Goal: Task Accomplishment & Management: Complete application form

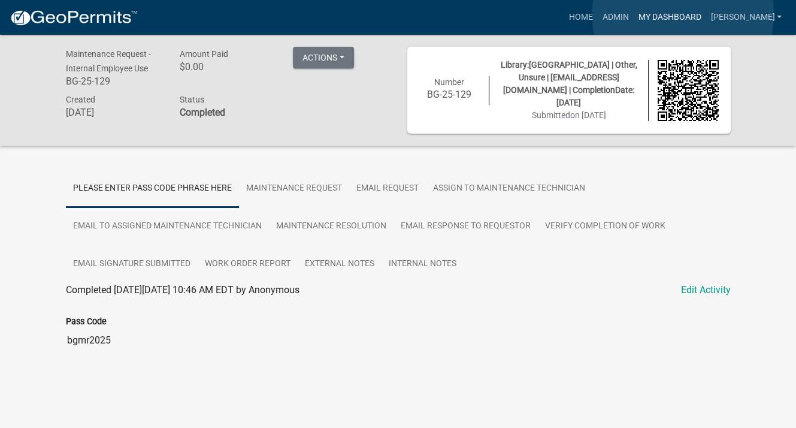
click at [683, 15] on link "My Dashboard" at bounding box center [669, 17] width 72 height 23
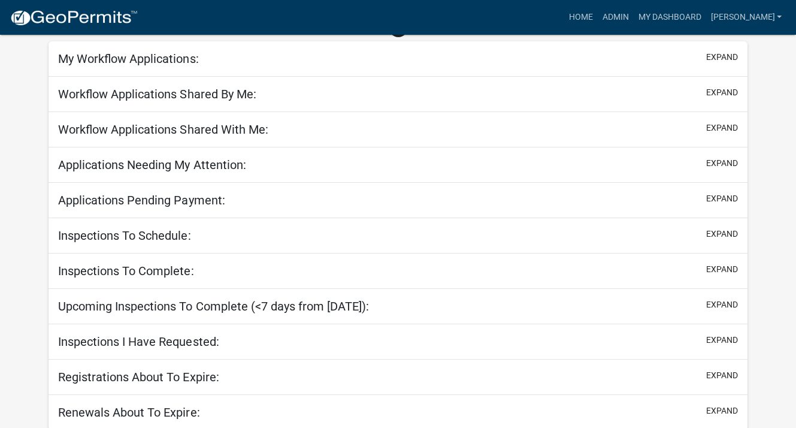
scroll to position [75, 0]
select select "3: 100"
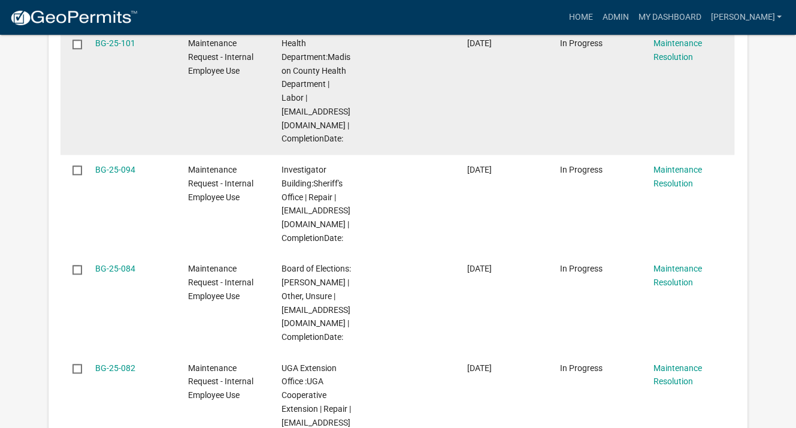
scroll to position [1213, 0]
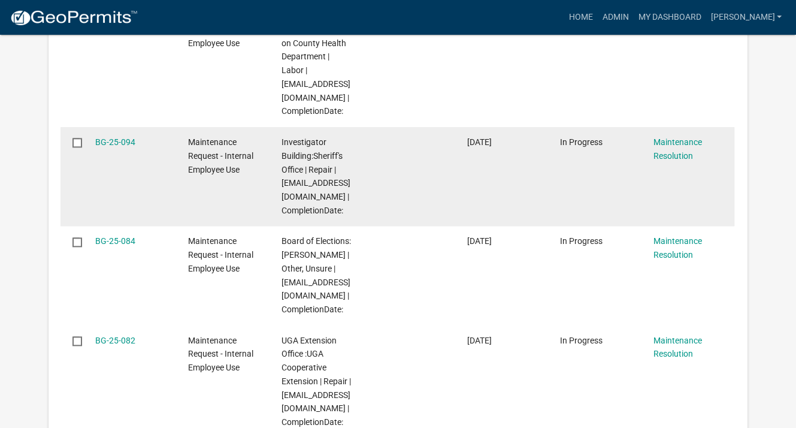
click at [425, 160] on datatable-body-cell at bounding box center [409, 176] width 93 height 99
click at [137, 149] on div "BG-25-094" at bounding box center [130, 142] width 70 height 14
click at [129, 147] on link "BG-25-094" at bounding box center [115, 142] width 40 height 10
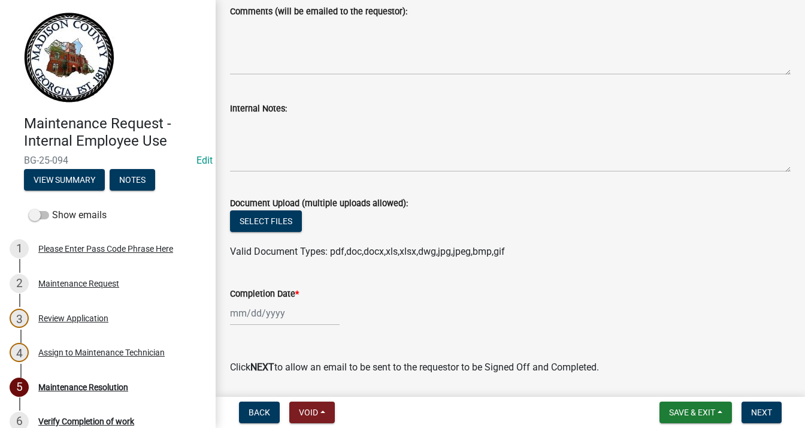
scroll to position [127, 0]
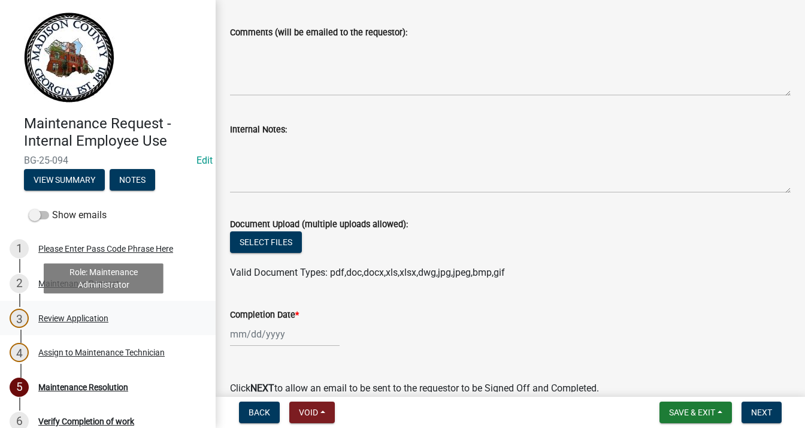
click at [75, 317] on div "Review Application" at bounding box center [73, 318] width 70 height 8
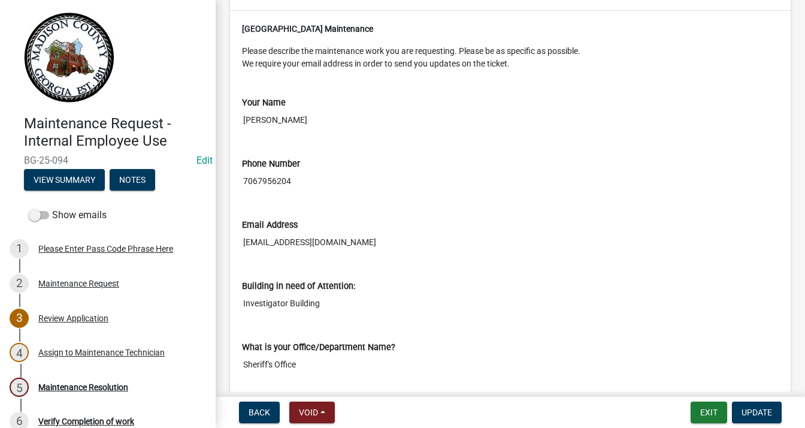
scroll to position [0, 0]
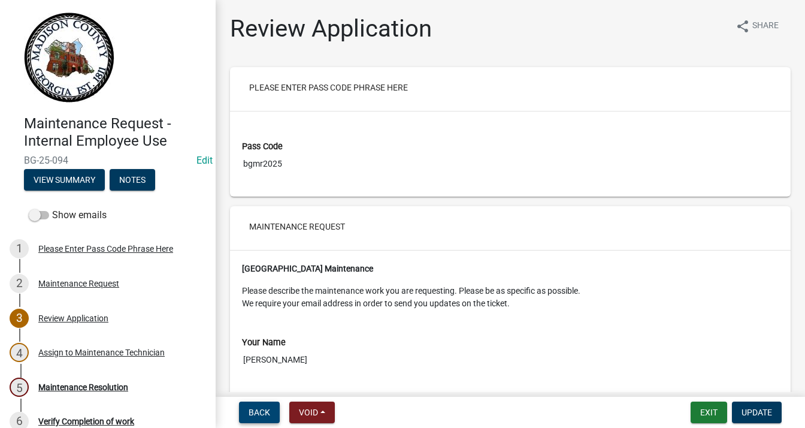
click at [266, 401] on nav "Back Void Withdraw Lock Expire Void Exit Update" at bounding box center [510, 411] width 589 height 31
click at [266, 405] on button "Back" at bounding box center [259, 412] width 41 height 22
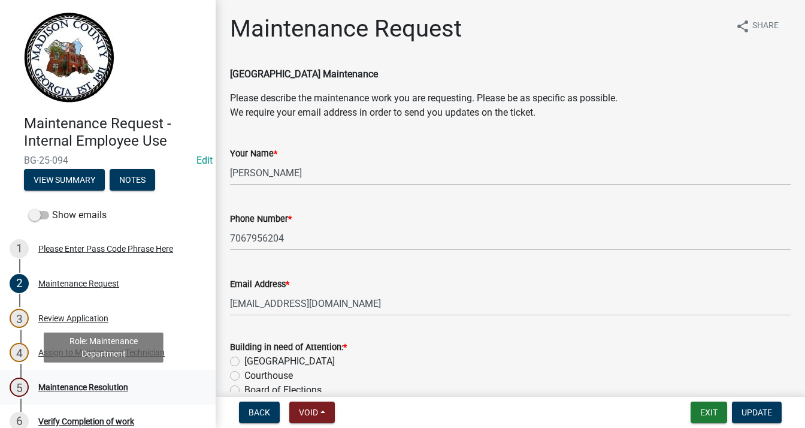
click at [105, 384] on div "Maintenance Resolution" at bounding box center [83, 387] width 90 height 8
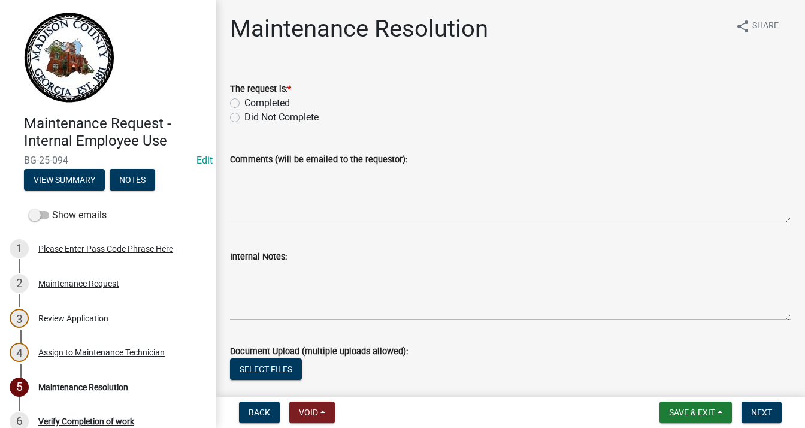
click at [244, 101] on label "Completed" at bounding box center [267, 103] width 46 height 14
click at [244, 101] on input "Completed" at bounding box center [248, 100] width 8 height 8
radio input "true"
click at [281, 186] on textarea "Comments (will be emailed to the requestor):" at bounding box center [510, 194] width 561 height 56
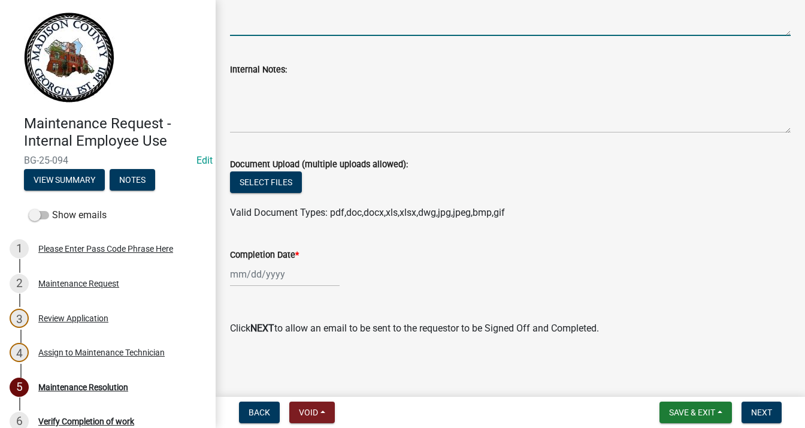
scroll to position [187, 0]
type textarea "we put a new hot water heater in"
click at [268, 274] on div at bounding box center [285, 274] width 110 height 25
select select "10"
select select "2025"
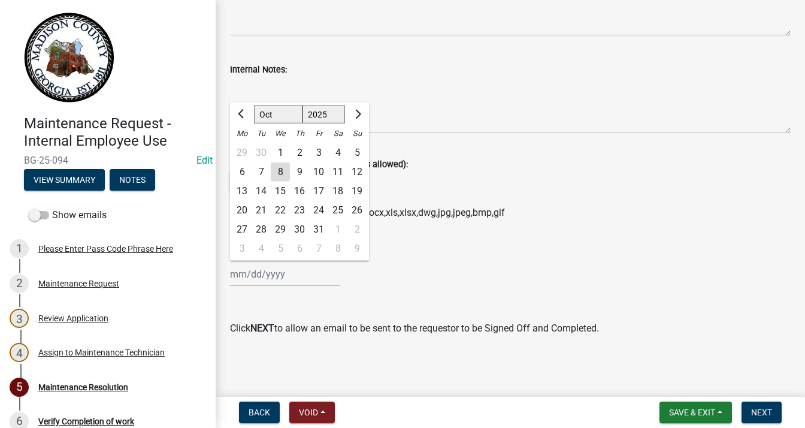
click at [301, 150] on div "2" at bounding box center [299, 152] width 19 height 19
type input "[DATE]"
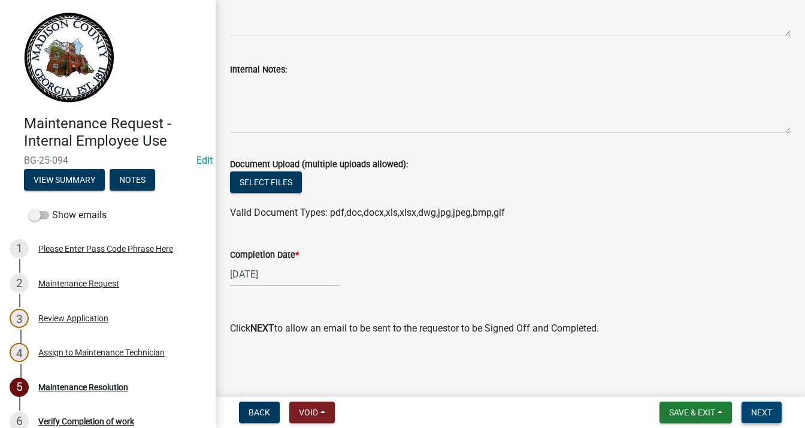
click at [756, 414] on span "Next" at bounding box center [761, 412] width 21 height 10
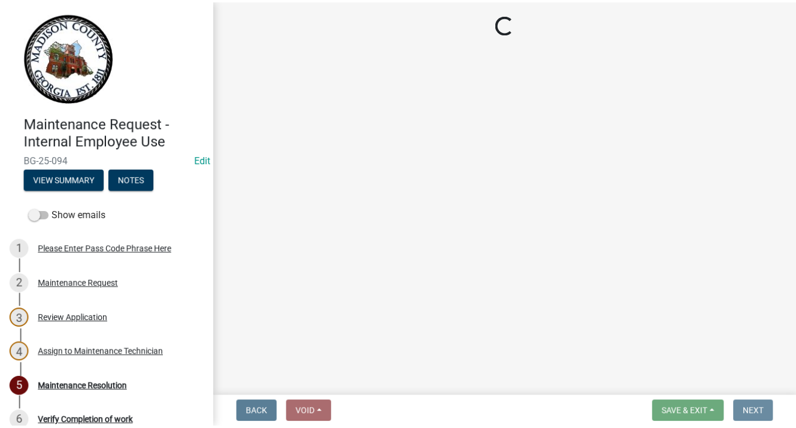
scroll to position [0, 0]
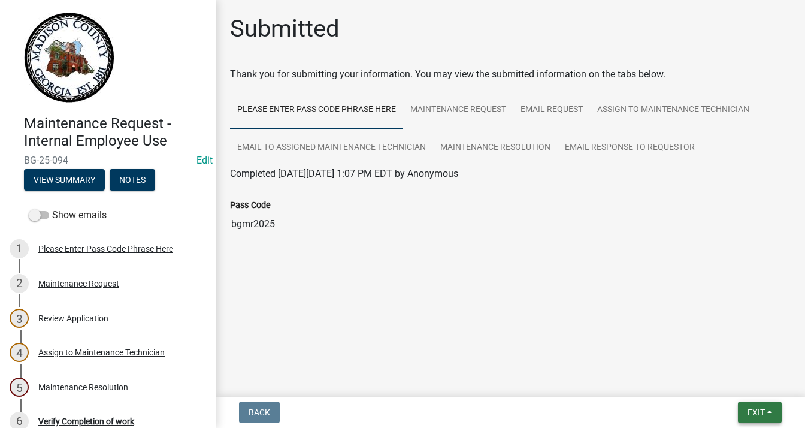
click at [744, 403] on button "Exit" at bounding box center [760, 412] width 44 height 22
click at [752, 386] on button "Save & Exit" at bounding box center [734, 381] width 96 height 29
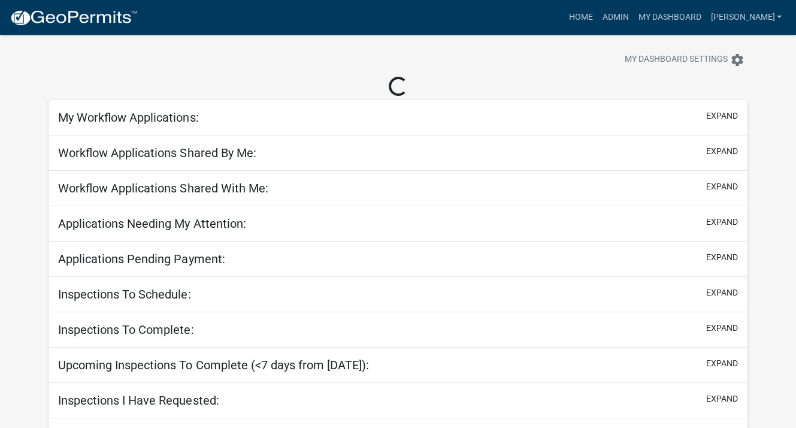
scroll to position [75, 0]
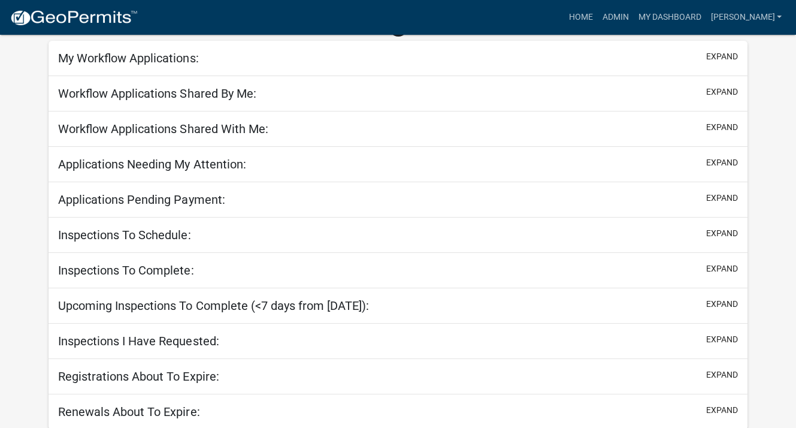
select select "3: 100"
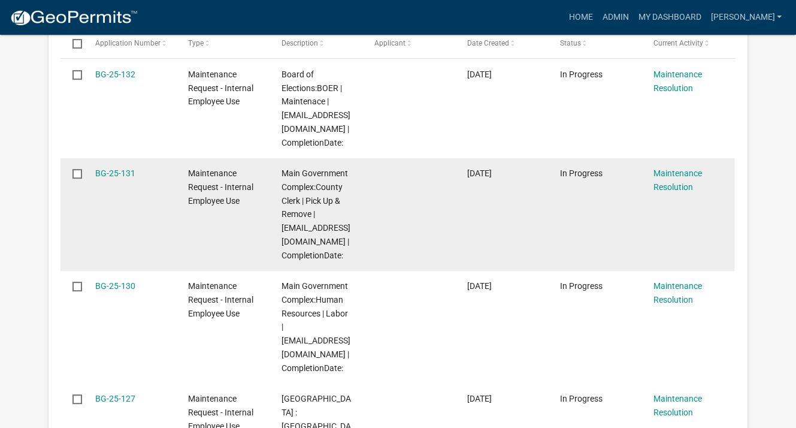
scroll to position [359, 0]
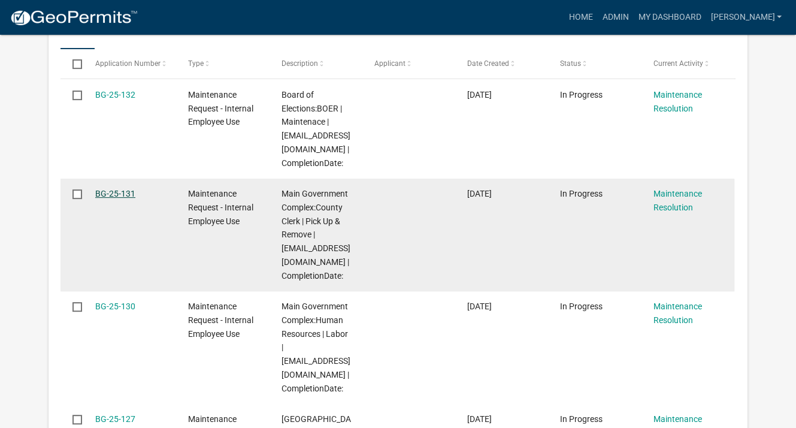
click at [121, 192] on link "BG-25-131" at bounding box center [115, 194] width 40 height 10
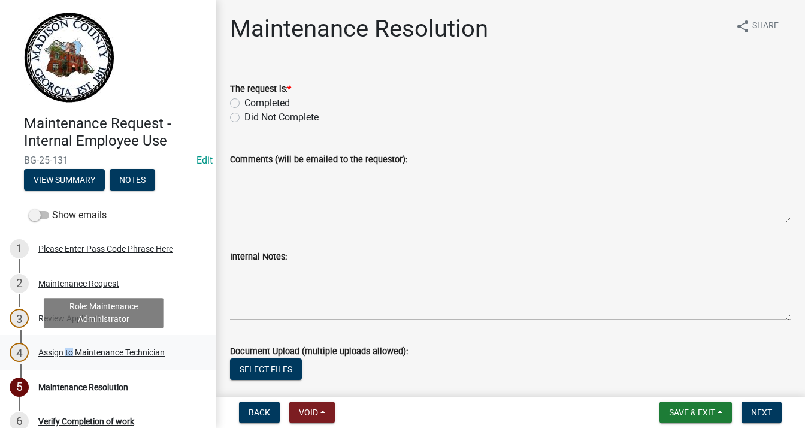
click at [69, 352] on link "4 Assign to Maintenance Technician" at bounding box center [108, 352] width 216 height 35
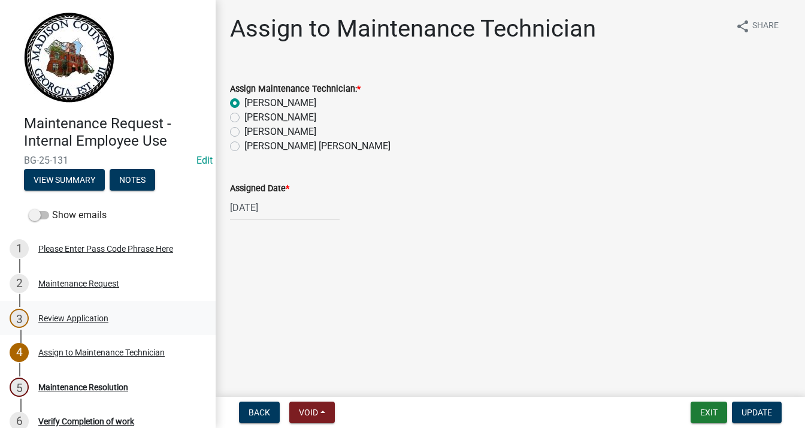
click at [63, 319] on div "Review Application" at bounding box center [73, 318] width 70 height 8
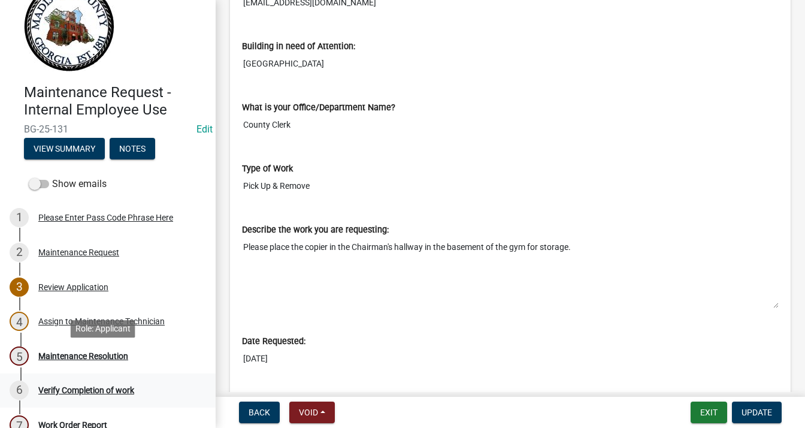
scroll to position [60, 0]
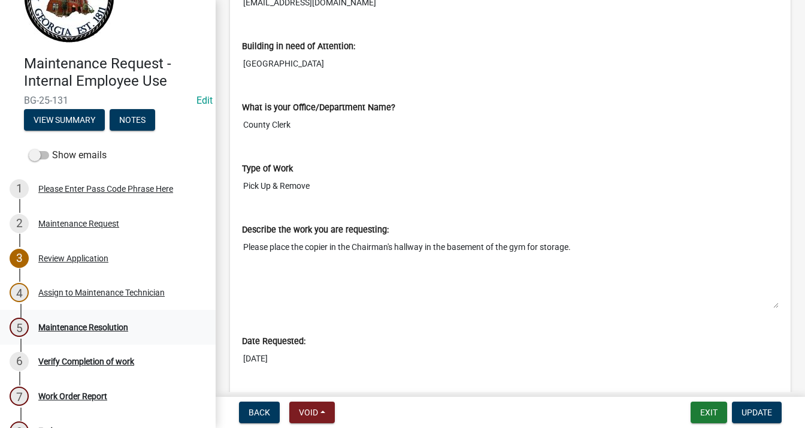
click at [91, 333] on div "5 Maintenance Resolution" at bounding box center [103, 326] width 187 height 19
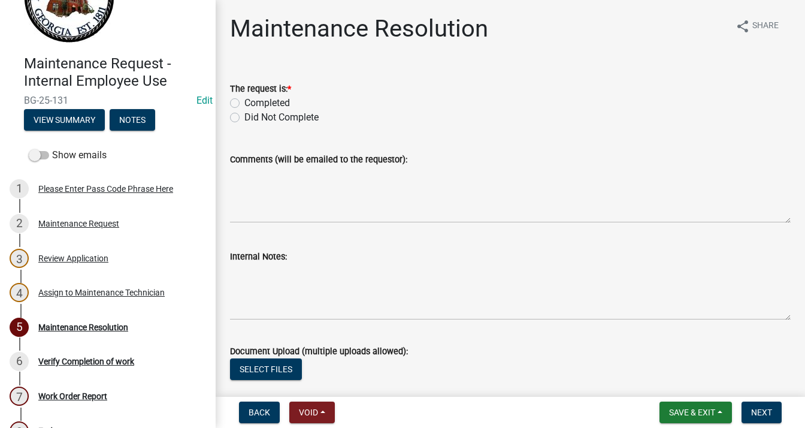
click at [244, 102] on label "Completed" at bounding box center [267, 103] width 46 height 14
click at [244, 102] on input "Completed" at bounding box center [248, 100] width 8 height 8
radio input "true"
click at [270, 201] on textarea "Comments (will be emailed to the requestor):" at bounding box center [510, 194] width 561 height 56
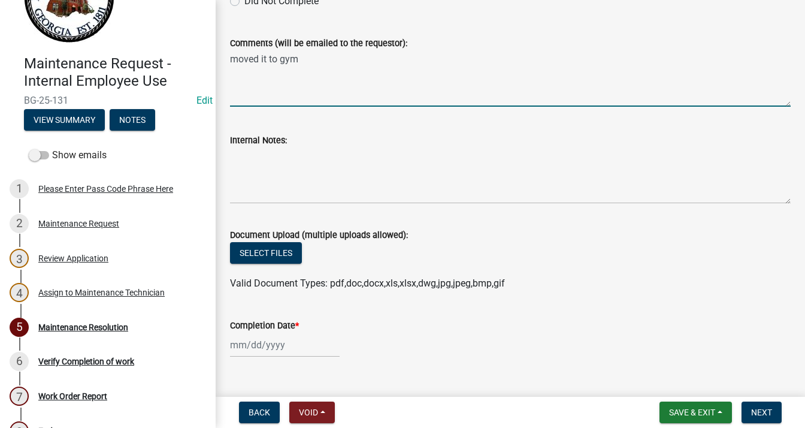
scroll to position [187, 0]
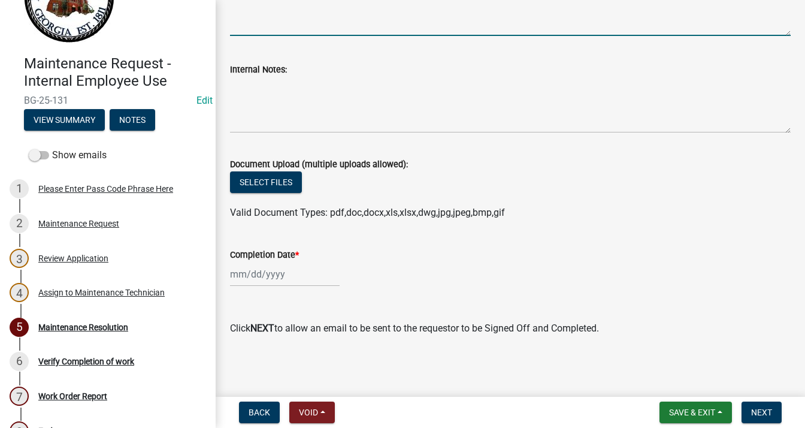
type textarea "moved it to gym"
select select "10"
select select "2025"
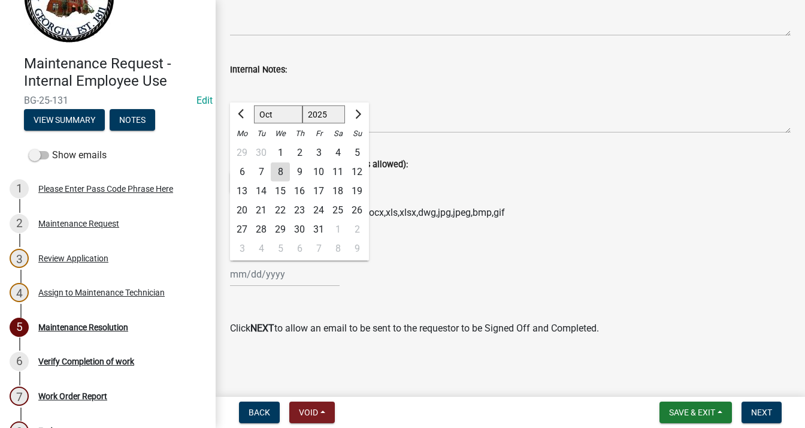
click at [279, 269] on div "[PERSON_NAME] Feb Mar Apr [PERSON_NAME][DATE] Oct Nov [DATE] 1526 1527 1528 152…" at bounding box center [285, 274] width 110 height 25
click at [266, 169] on div "7" at bounding box center [261, 171] width 19 height 19
type input "[DATE]"
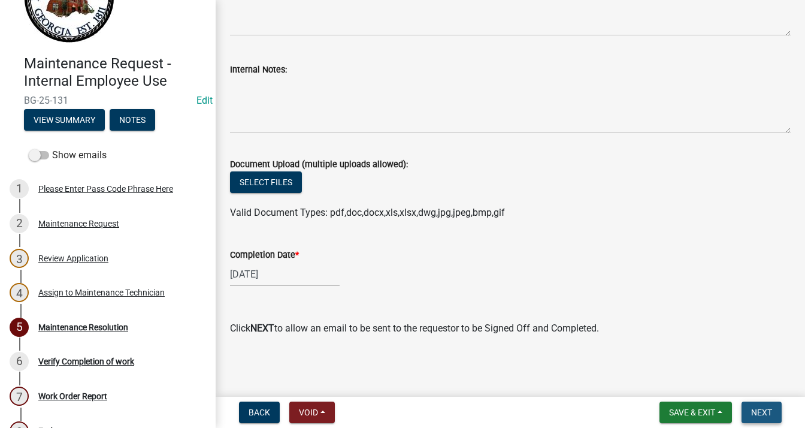
click at [758, 413] on span "Next" at bounding box center [761, 412] width 21 height 10
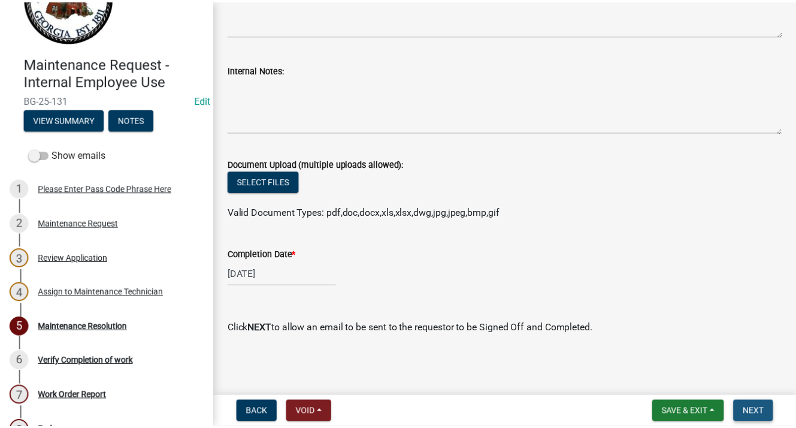
scroll to position [0, 0]
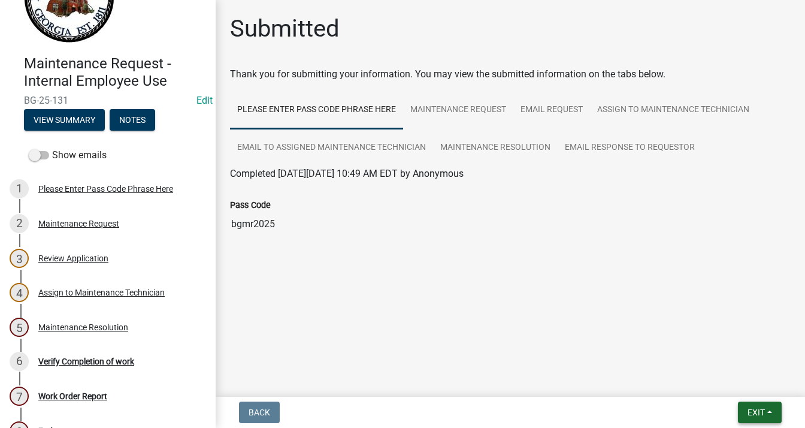
click at [761, 410] on span "Exit" at bounding box center [755, 412] width 17 height 10
click at [725, 377] on button "Save & Exit" at bounding box center [734, 381] width 96 height 29
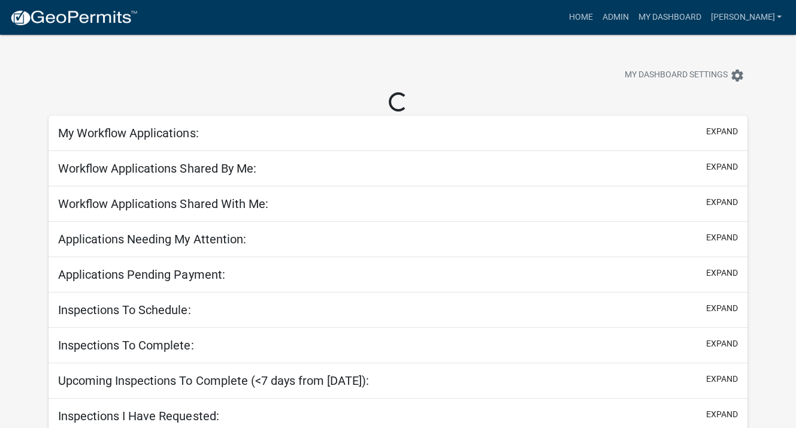
select select "3: 100"
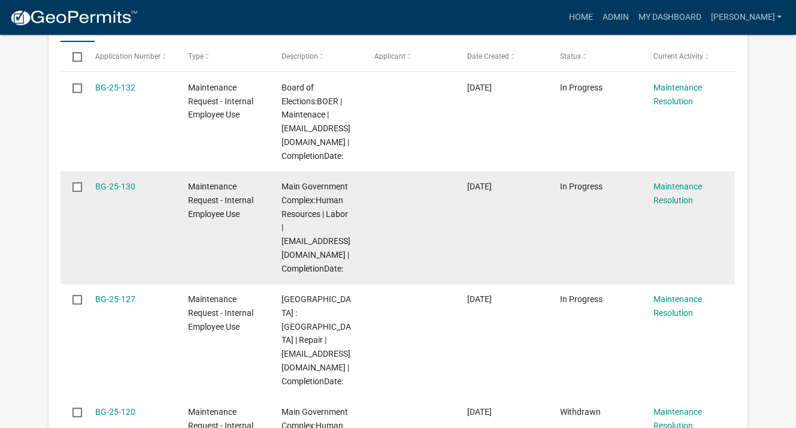
scroll to position [419, 0]
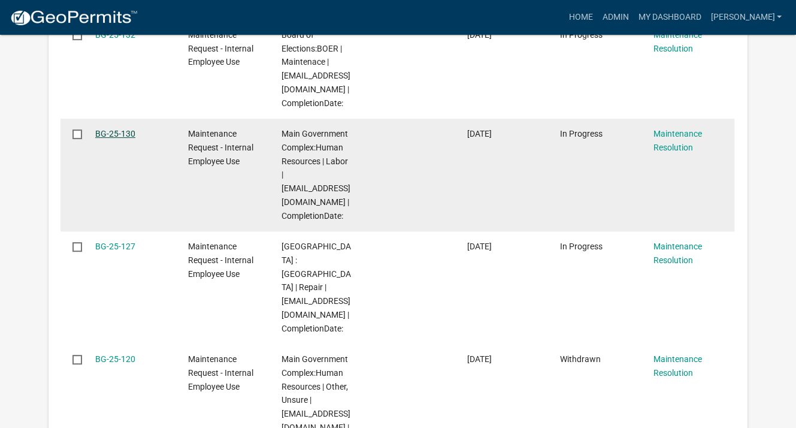
click at [120, 134] on link "BG-25-130" at bounding box center [115, 134] width 40 height 10
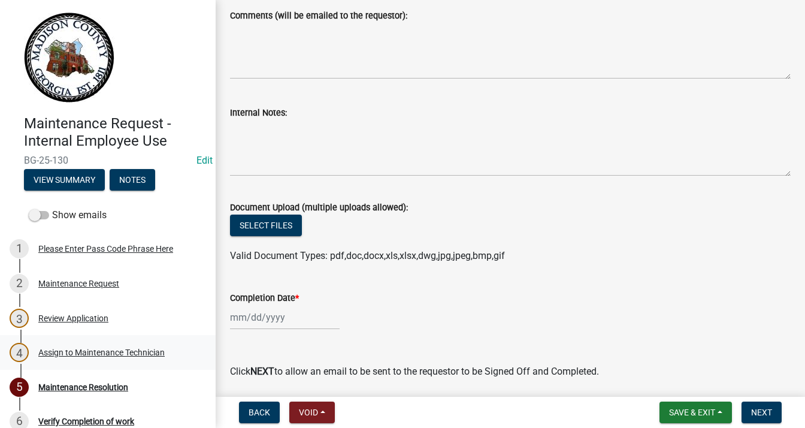
scroll to position [180, 0]
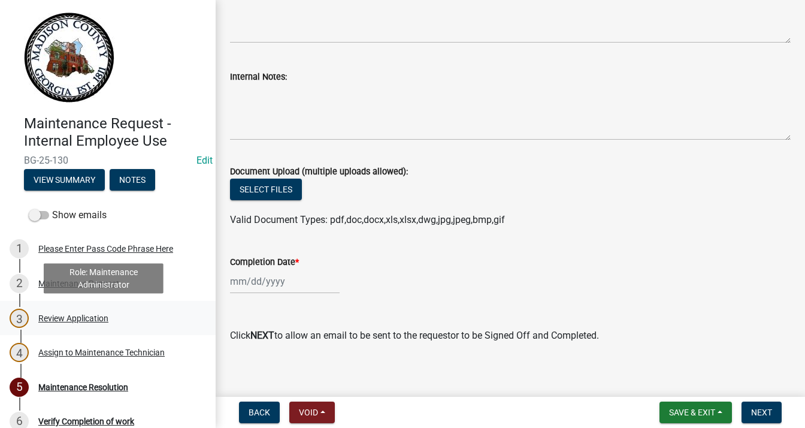
click at [77, 318] on div "Review Application" at bounding box center [73, 318] width 70 height 8
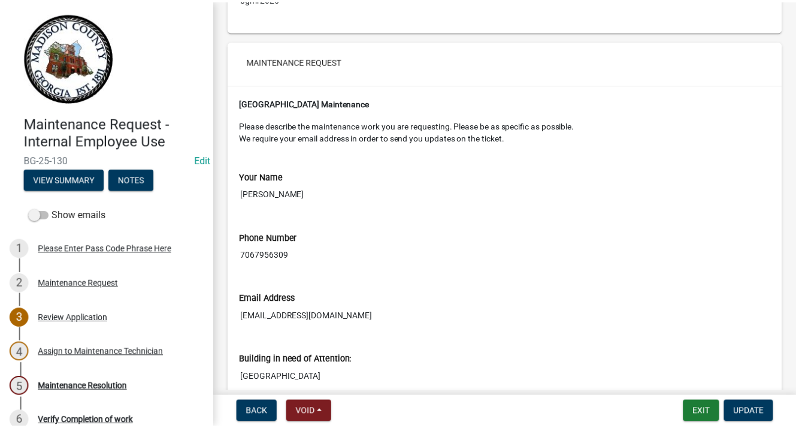
scroll to position [0, 0]
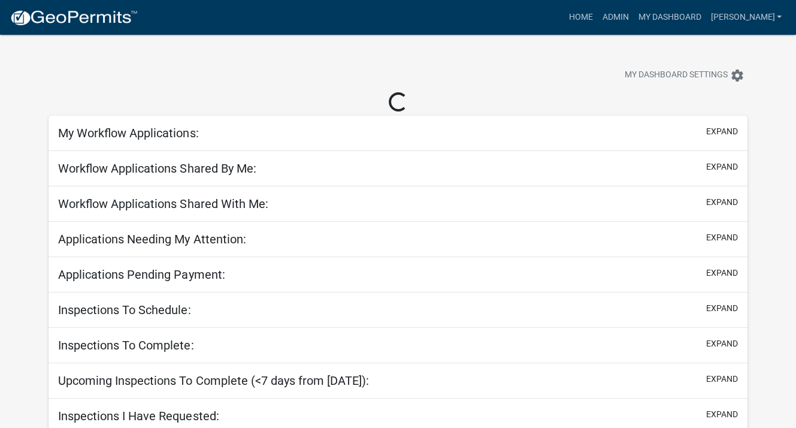
scroll to position [75, 0]
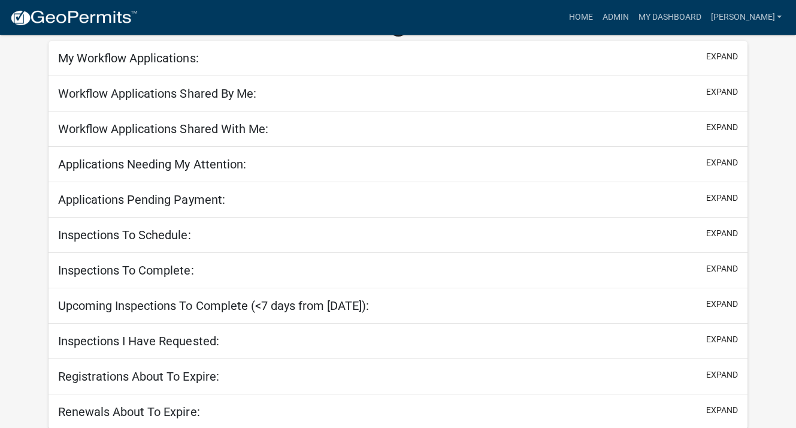
select select "3: 100"
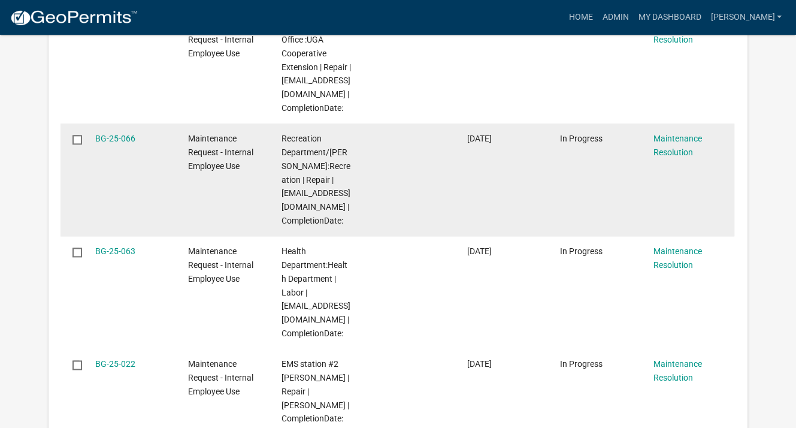
scroll to position [1298, 0]
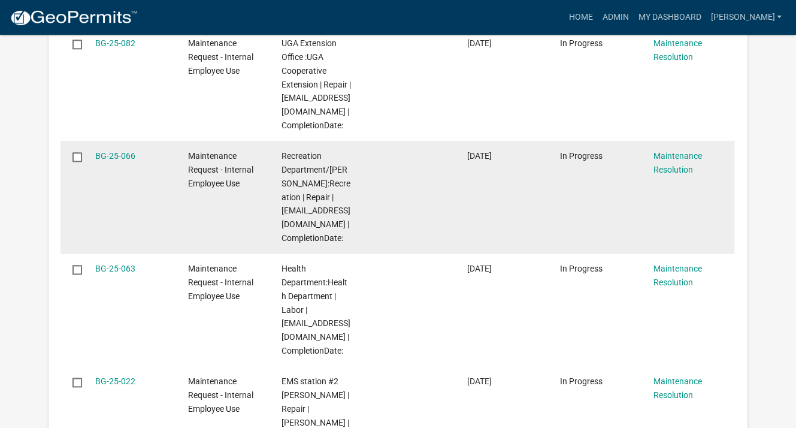
click at [120, 190] on datatable-body-cell "BG-25-066" at bounding box center [130, 197] width 93 height 113
click at [123, 161] on link "BG-25-066" at bounding box center [115, 156] width 40 height 10
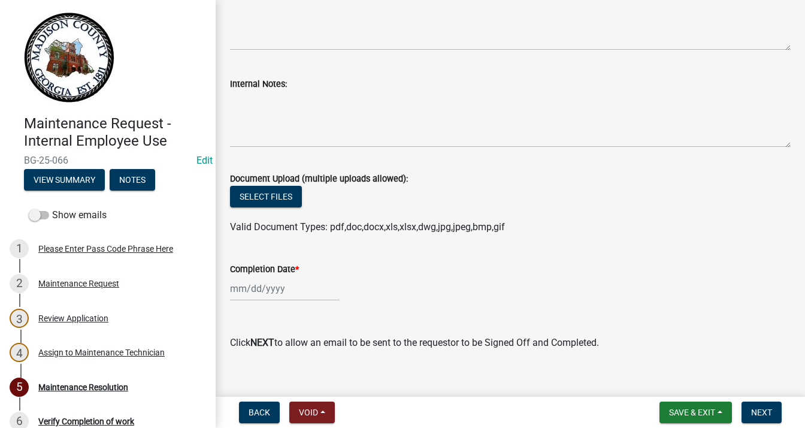
scroll to position [187, 0]
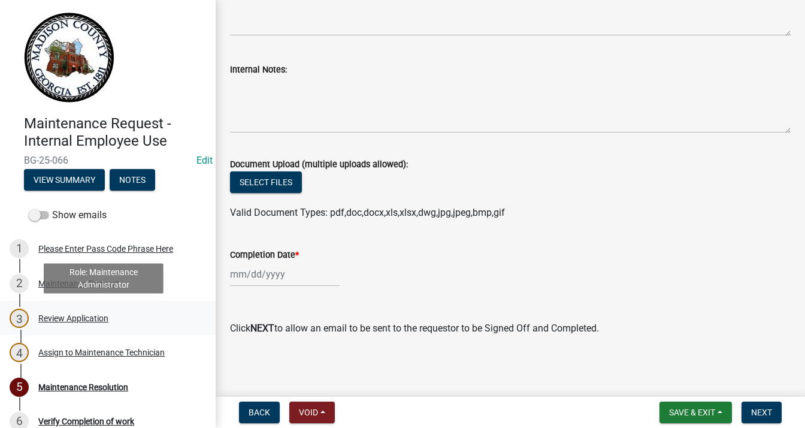
click at [109, 314] on div "3 Review Application" at bounding box center [103, 317] width 187 height 19
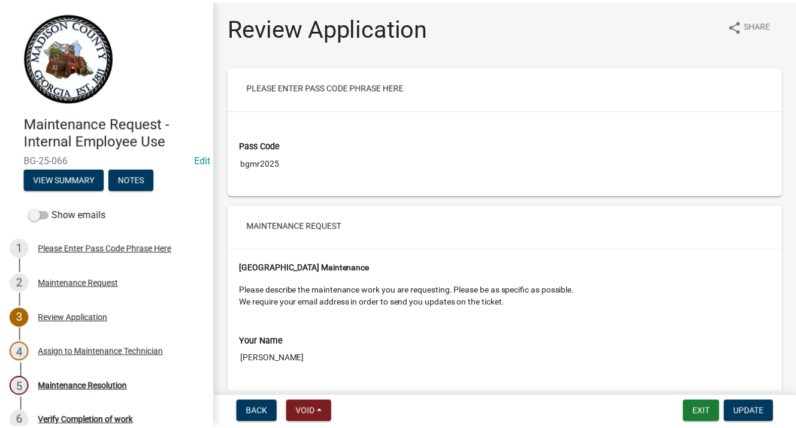
scroll to position [0, 0]
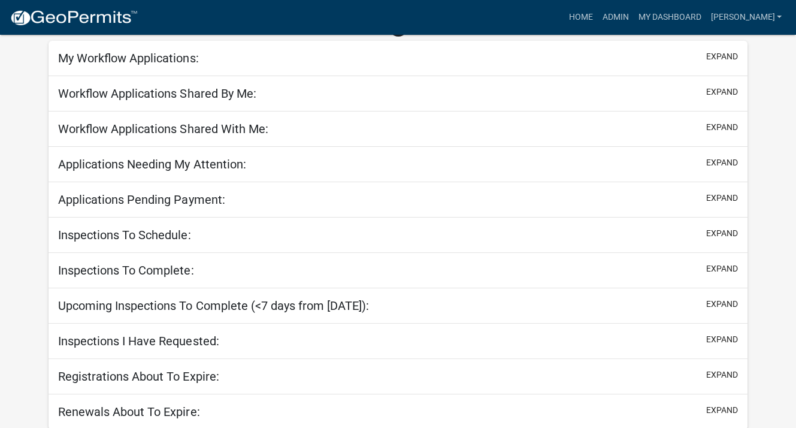
select select "3: 100"
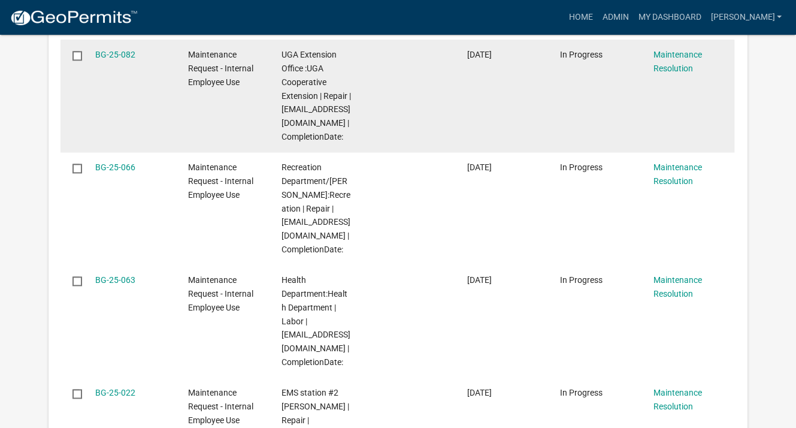
scroll to position [1258, 0]
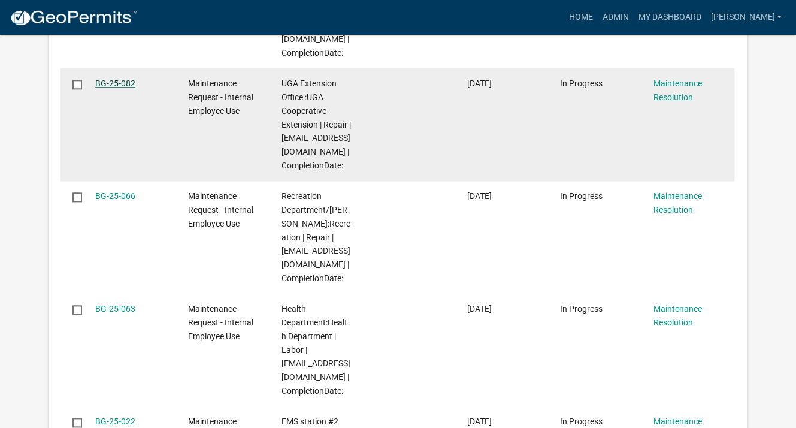
click at [123, 88] on link "BG-25-082" at bounding box center [115, 83] width 40 height 10
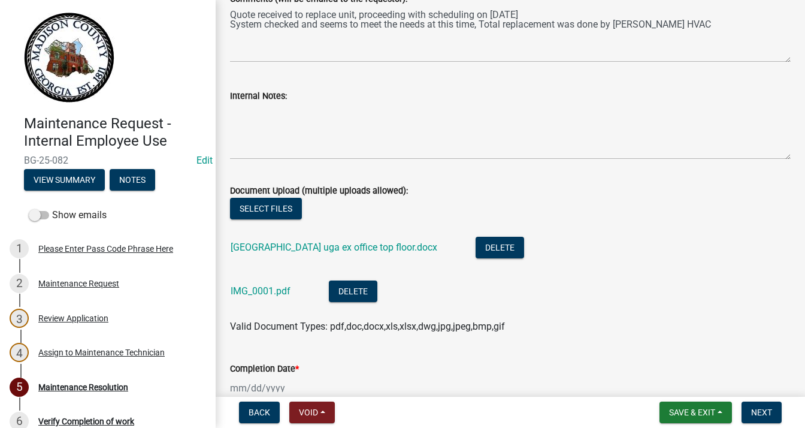
scroll to position [240, 0]
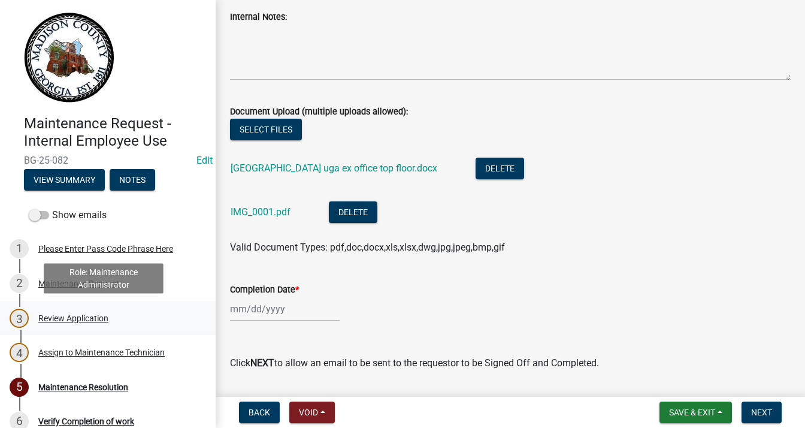
click at [104, 321] on div "Review Application" at bounding box center [73, 318] width 70 height 8
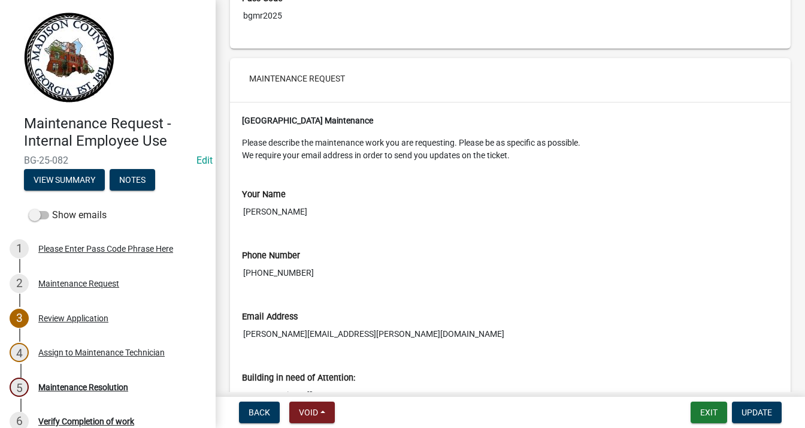
scroll to position [83, 0]
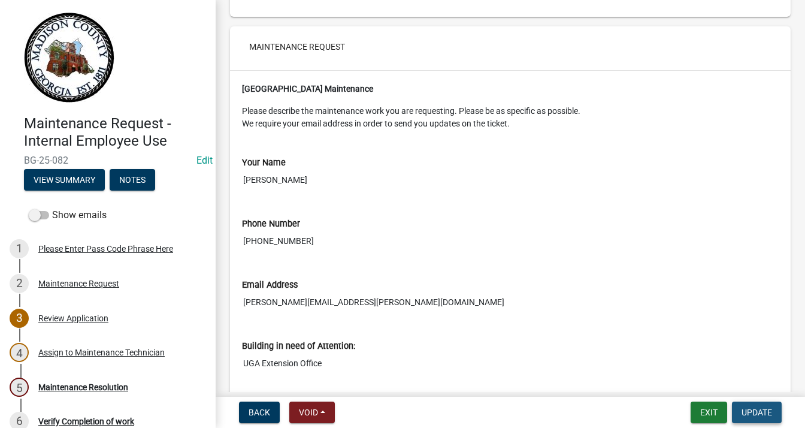
click at [766, 415] on span "Update" at bounding box center [756, 412] width 31 height 10
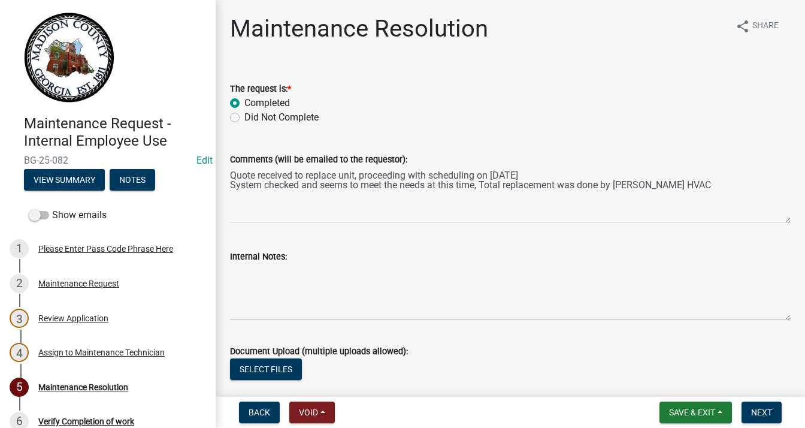
scroll to position [60, 0]
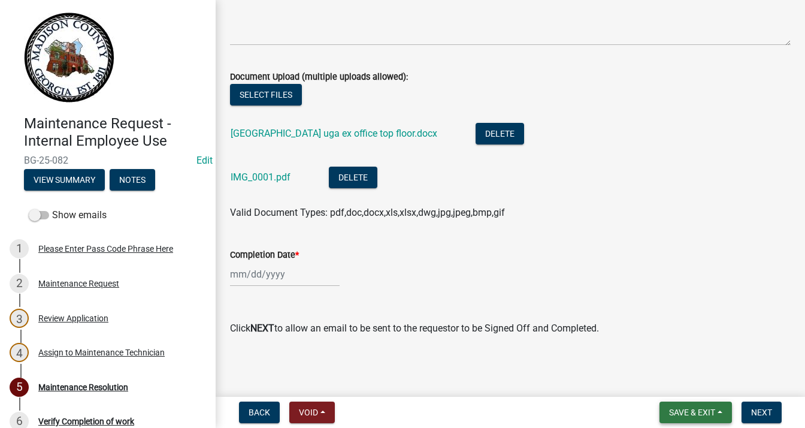
click at [713, 422] on button "Save & Exit" at bounding box center [695, 412] width 72 height 22
click at [698, 383] on button "Save & Exit" at bounding box center [684, 381] width 96 height 29
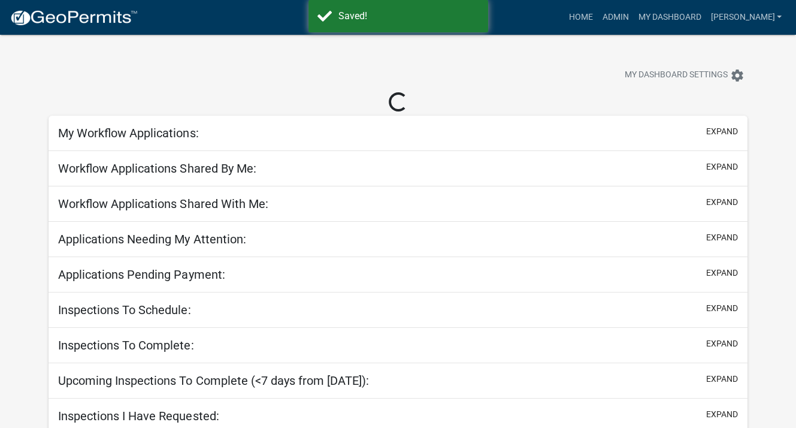
select select "3: 100"
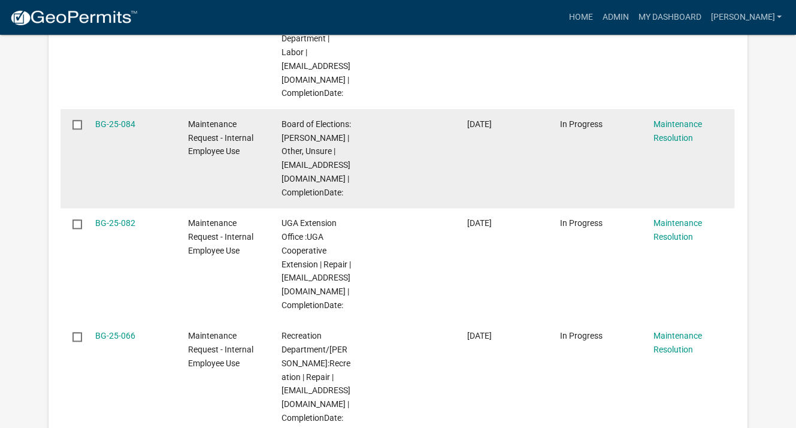
click at [125, 144] on datatable-body-cell "BG-25-084" at bounding box center [130, 158] width 93 height 99
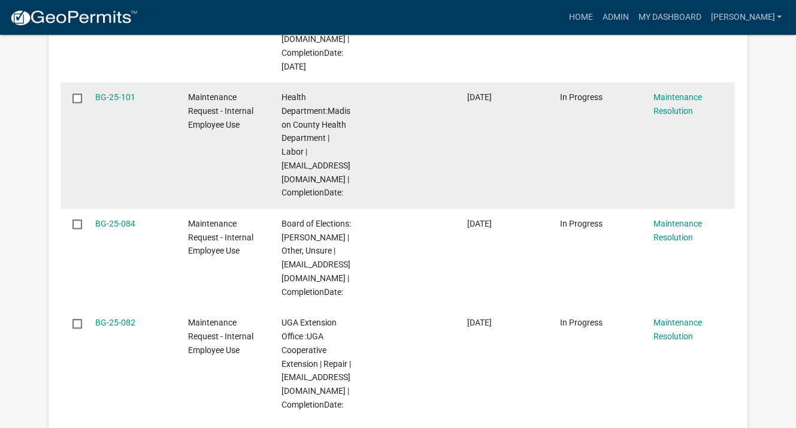
scroll to position [998, 0]
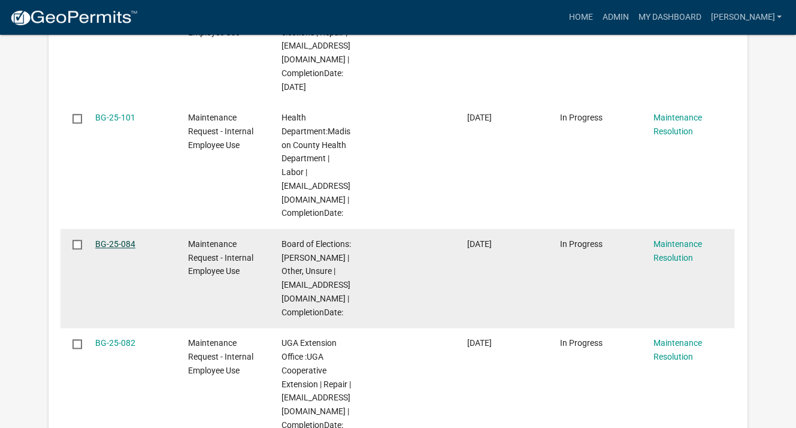
click at [126, 249] on link "BG-25-084" at bounding box center [115, 244] width 40 height 10
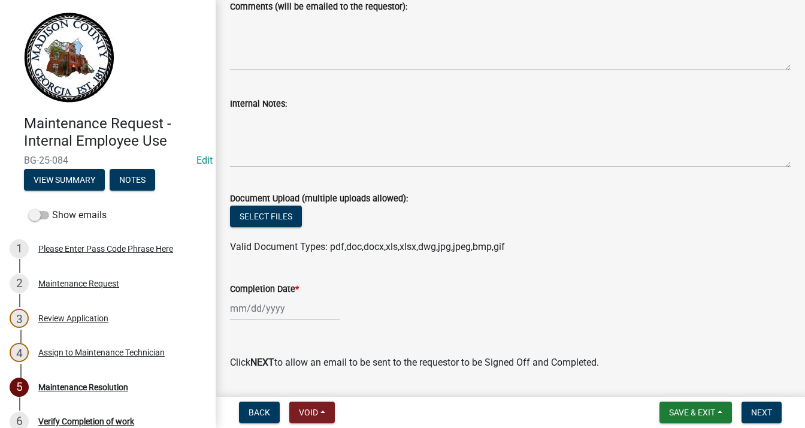
scroll to position [187, 0]
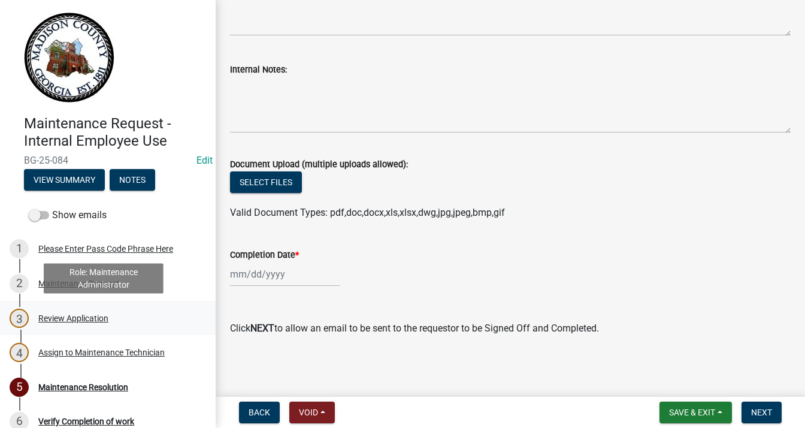
click at [91, 317] on div "Review Application" at bounding box center [73, 318] width 70 height 8
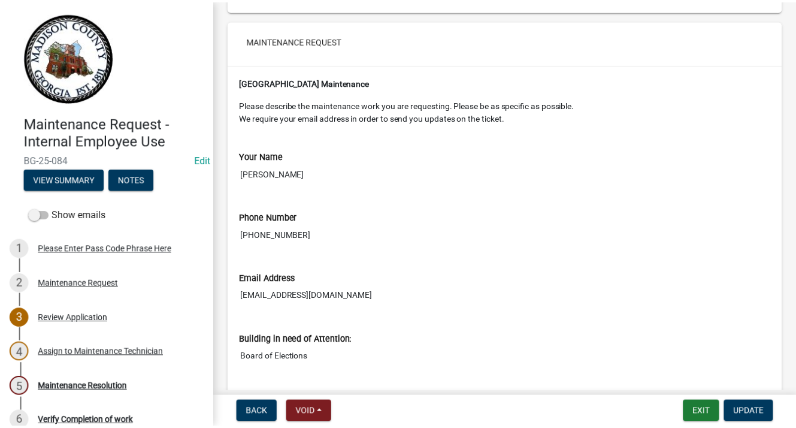
scroll to position [0, 0]
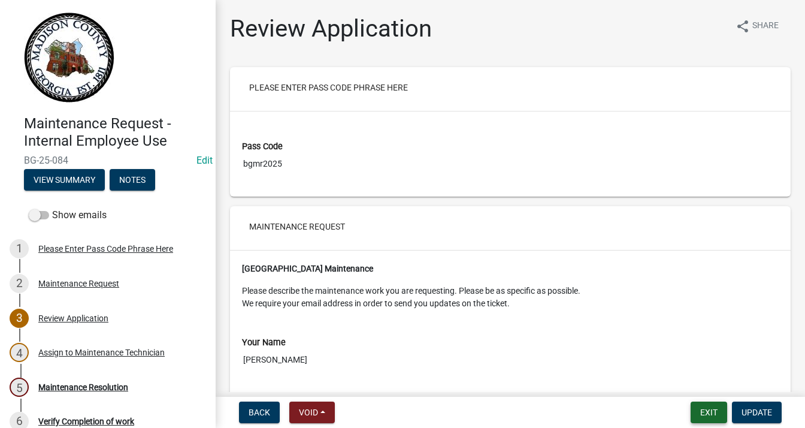
click at [713, 414] on button "Exit" at bounding box center [709, 412] width 37 height 22
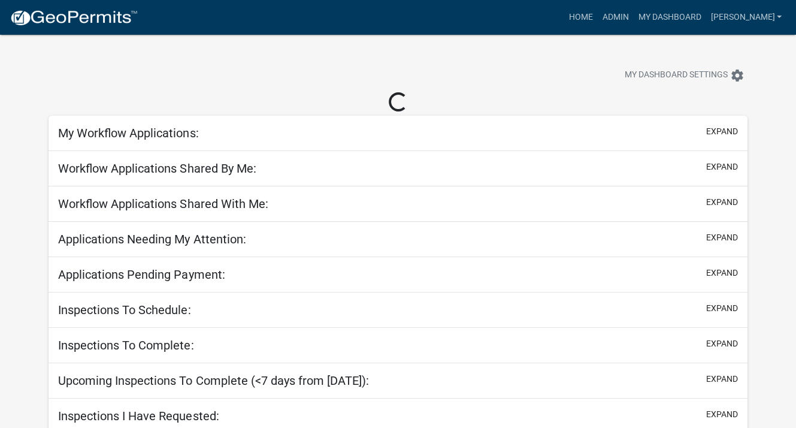
select select "3: 100"
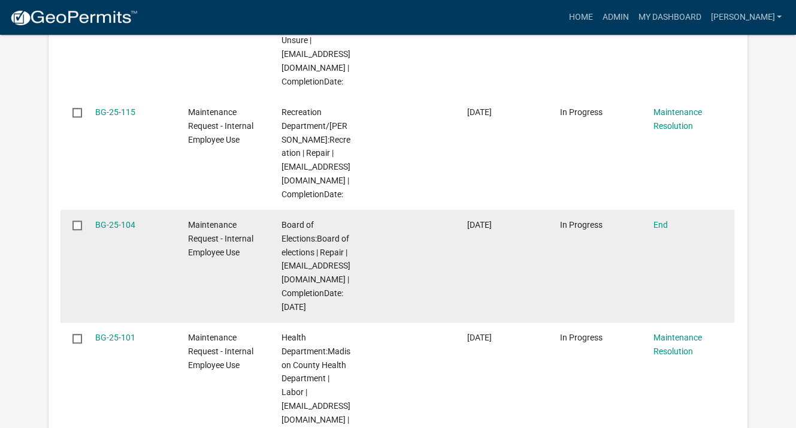
scroll to position [719, 0]
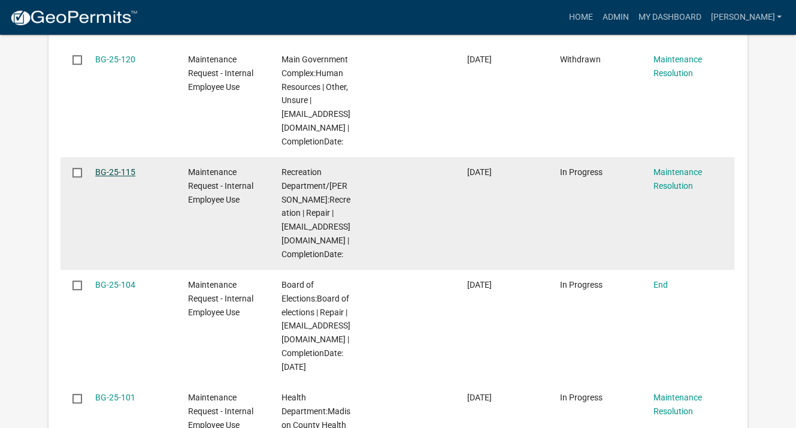
click at [118, 175] on link "BG-25-115" at bounding box center [115, 172] width 40 height 10
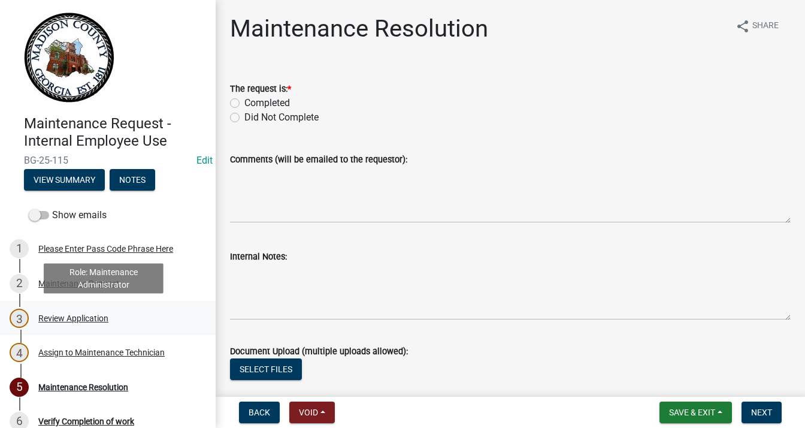
click at [149, 317] on div "3 Review Application" at bounding box center [103, 317] width 187 height 19
